Goal: Find specific page/section: Find specific page/section

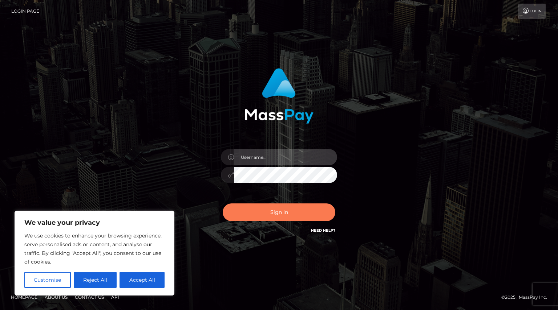
type input "Shany.Luminary"
click at [265, 211] on button "Sign in" at bounding box center [279, 213] width 113 height 18
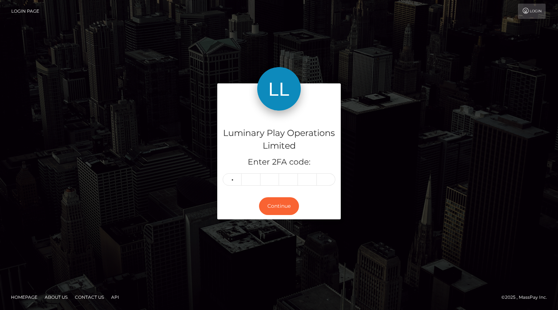
type input "6"
type input "0"
type input "2"
type input "7"
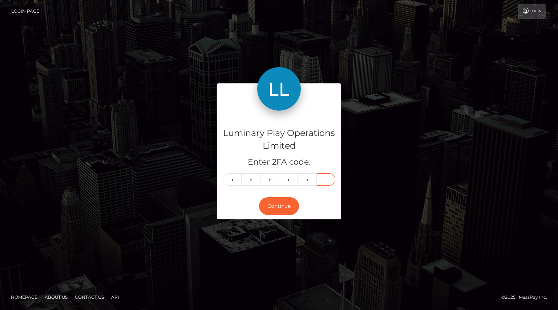
type input "4"
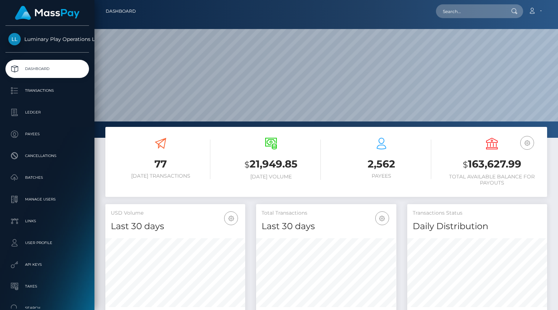
scroll to position [129, 140]
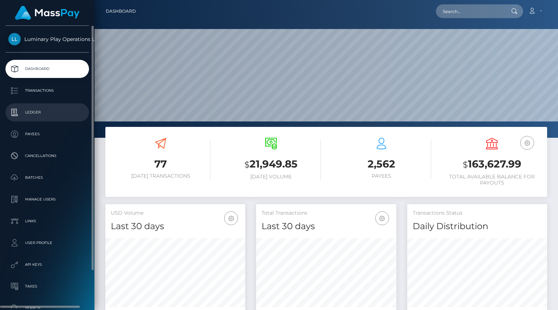
click at [31, 114] on p "Ledger" at bounding box center [47, 112] width 78 height 11
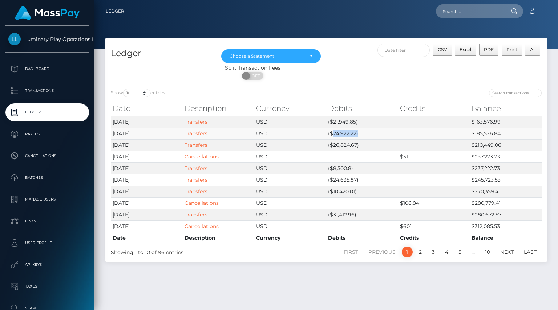
drag, startPoint x: 333, startPoint y: 133, endPoint x: 357, endPoint y: 134, distance: 23.3
click at [357, 134] on td "($24,922.22)" at bounding box center [362, 134] width 72 height 12
copy td "24,922.22)"
drag, startPoint x: 333, startPoint y: 122, endPoint x: 355, endPoint y: 121, distance: 22.5
click at [355, 121] on td "($21,949.85)" at bounding box center [362, 122] width 72 height 12
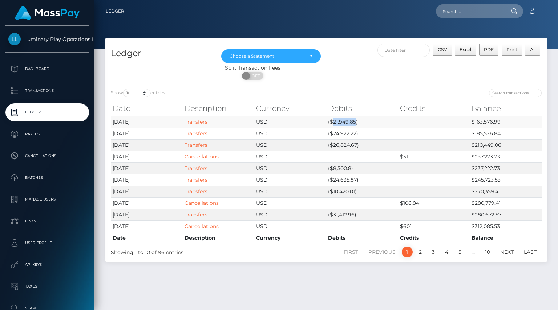
copy td "21,949.85"
